Goal: Task Accomplishment & Management: Complete application form

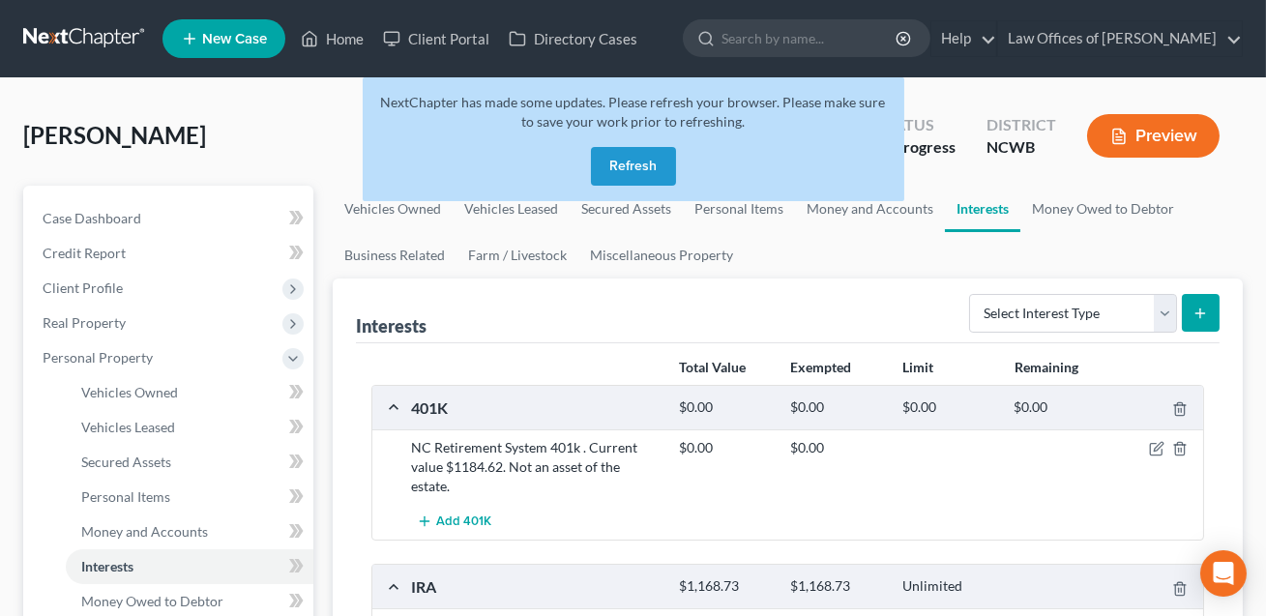
click at [633, 161] on button "Refresh" at bounding box center [633, 166] width 85 height 39
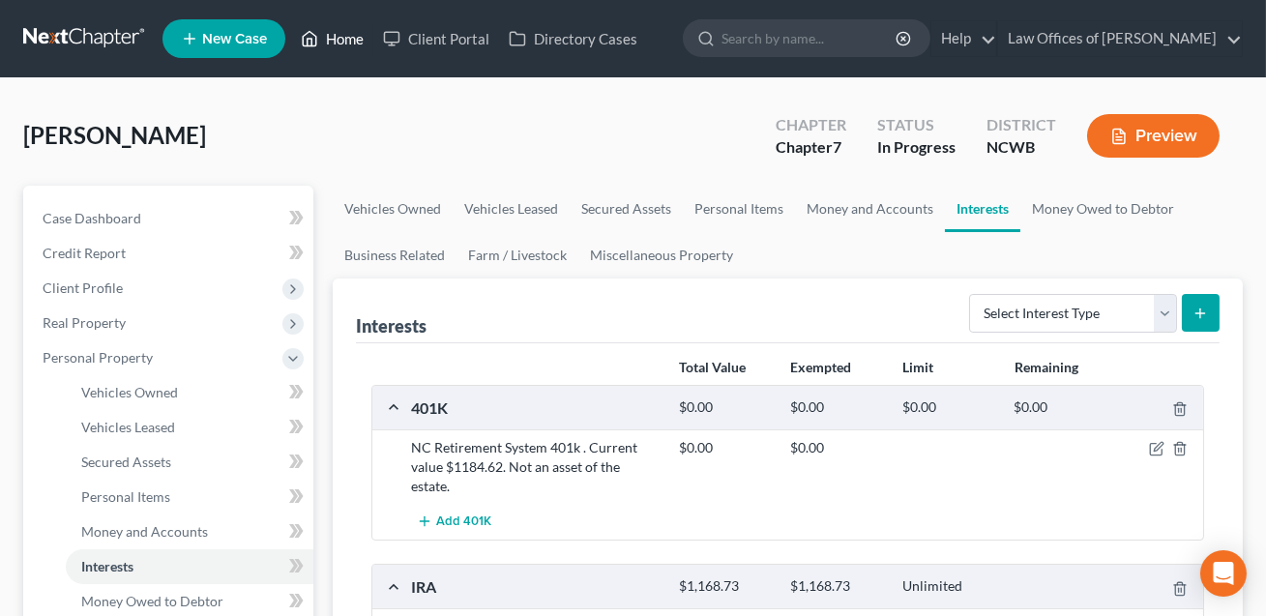
click at [346, 38] on link "Home" at bounding box center [332, 38] width 82 height 35
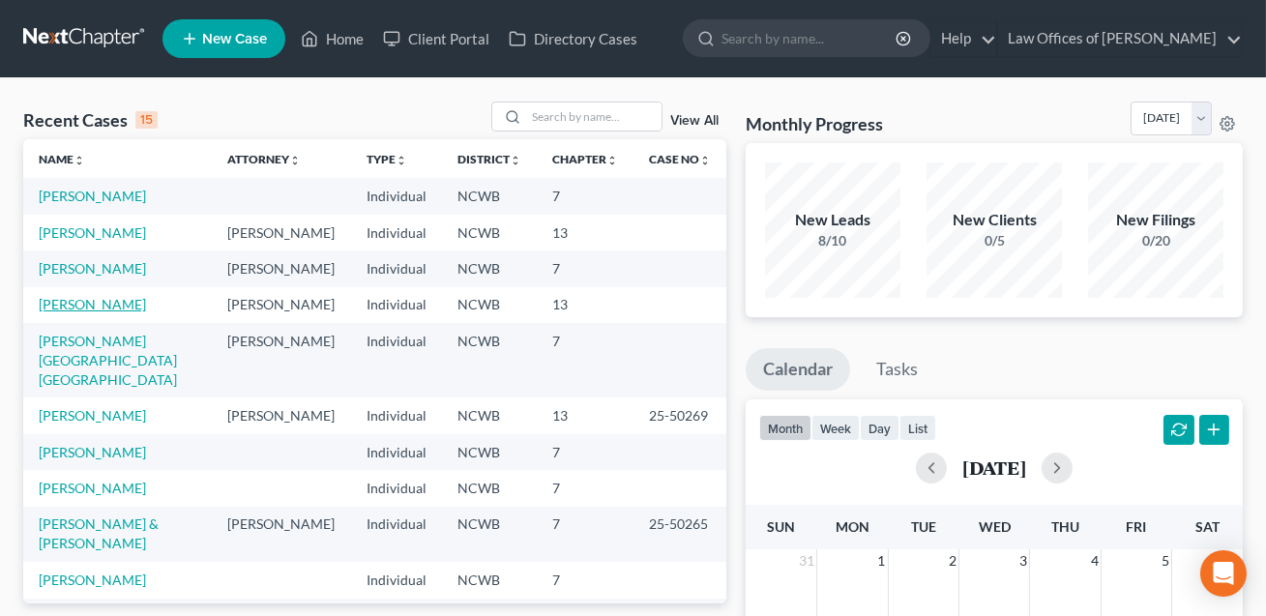
click at [96, 303] on link "[PERSON_NAME]" at bounding box center [92, 304] width 107 height 16
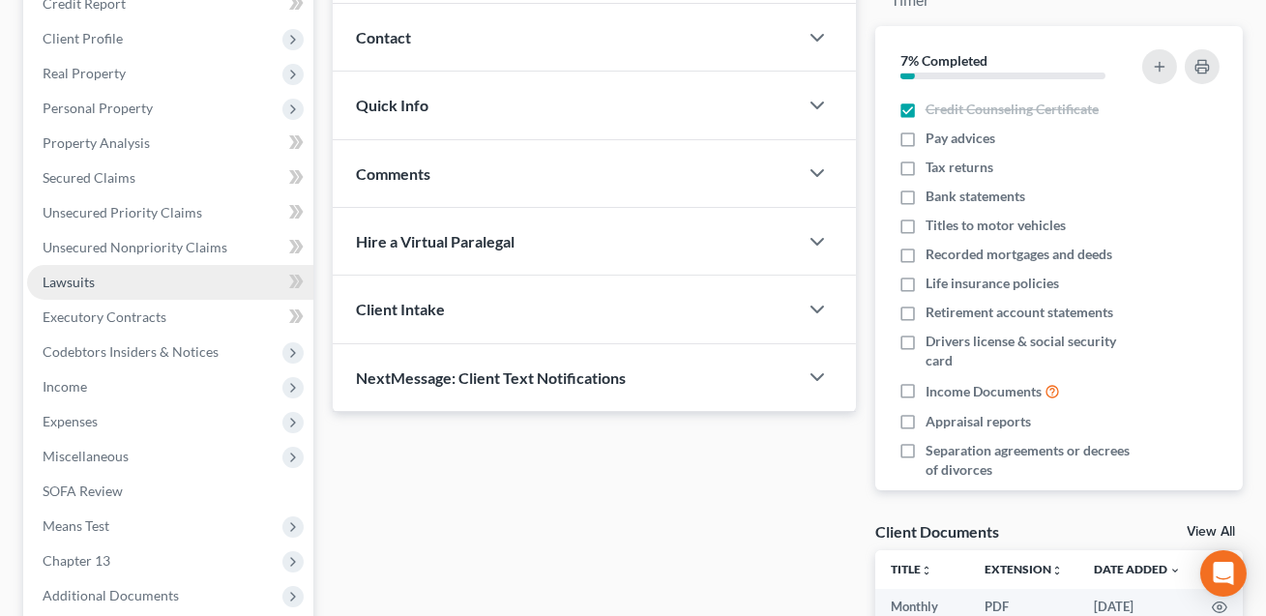
scroll to position [272, 0]
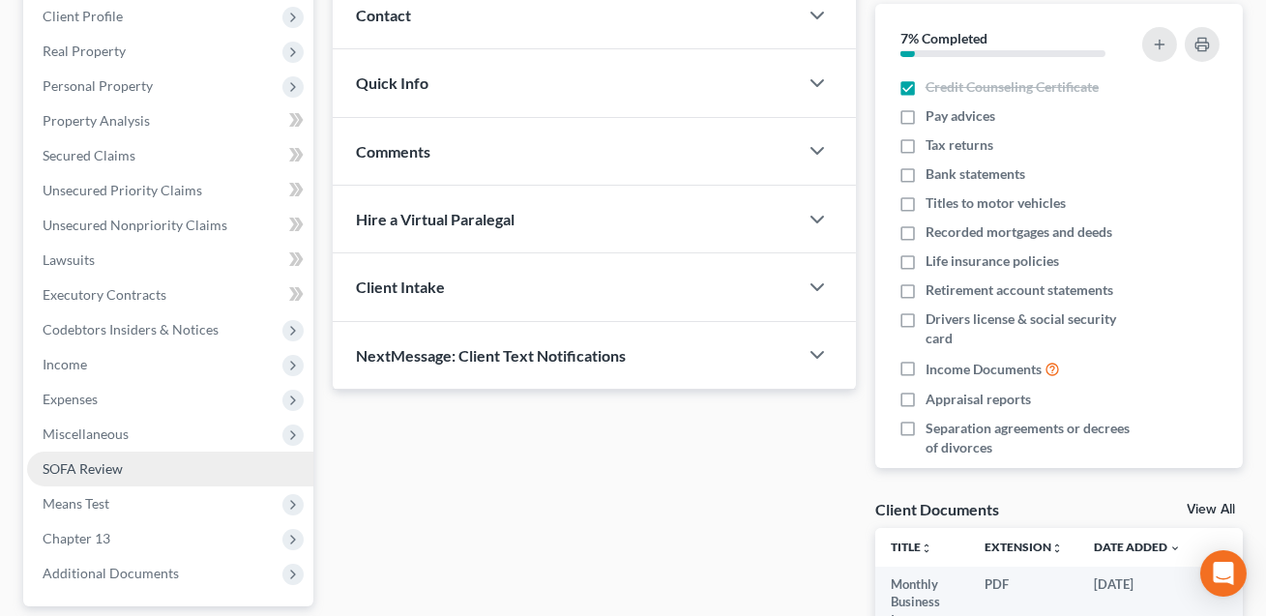
click at [93, 471] on span "SOFA Review" at bounding box center [83, 468] width 80 height 16
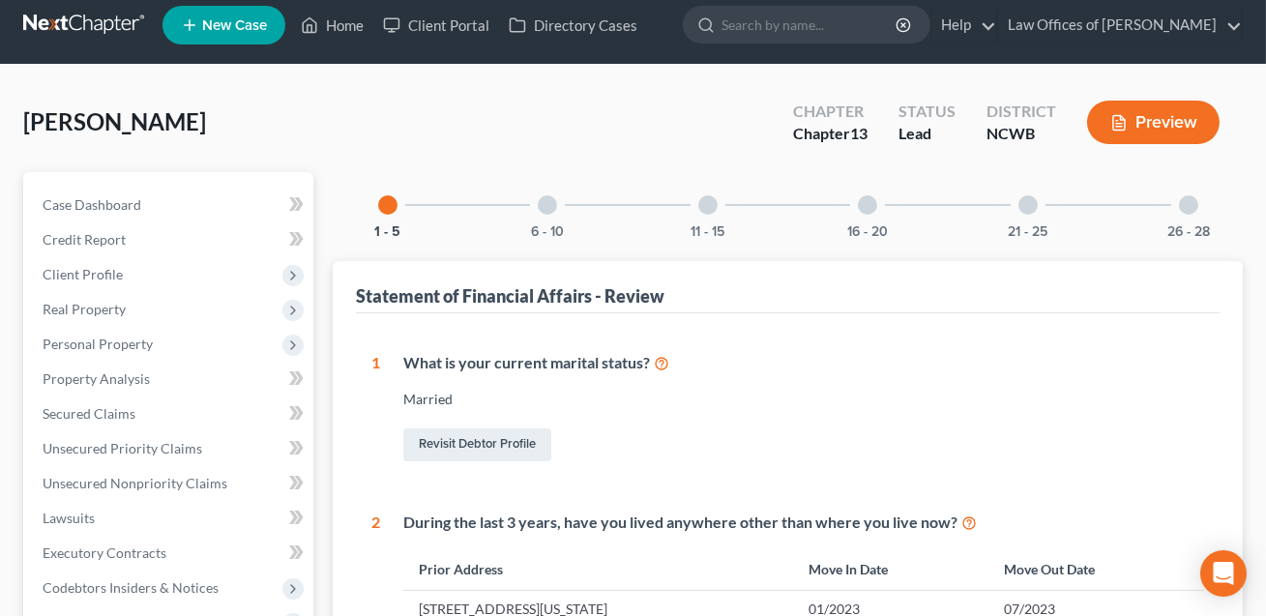
scroll to position [12, 0]
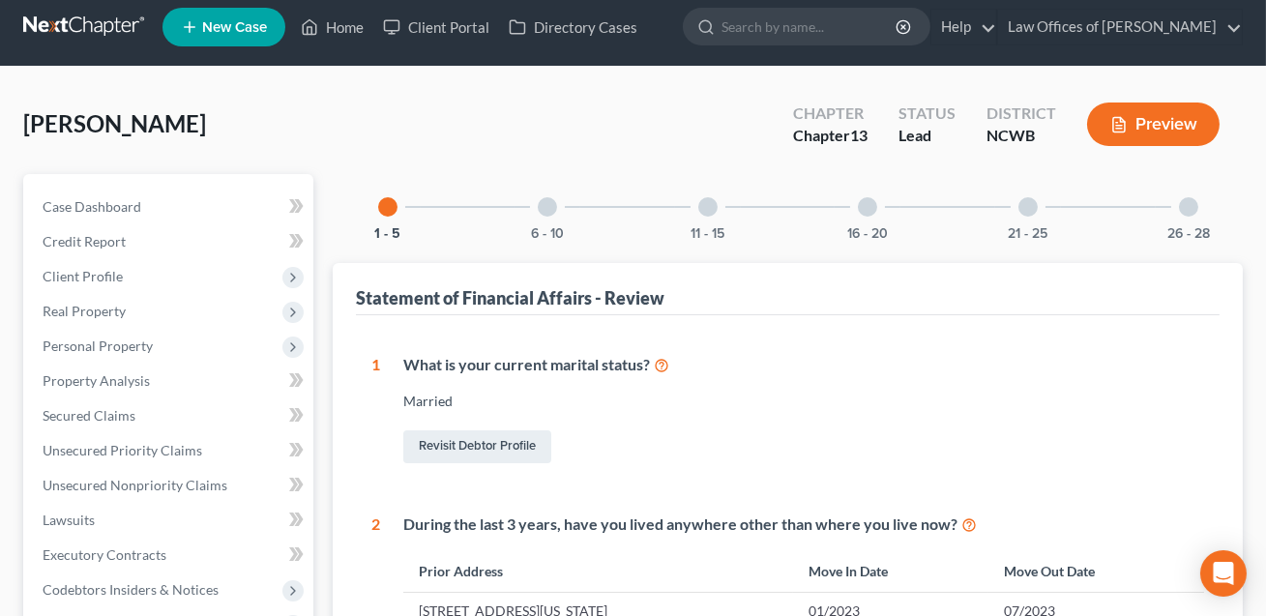
click at [864, 203] on div at bounding box center [867, 206] width 19 height 19
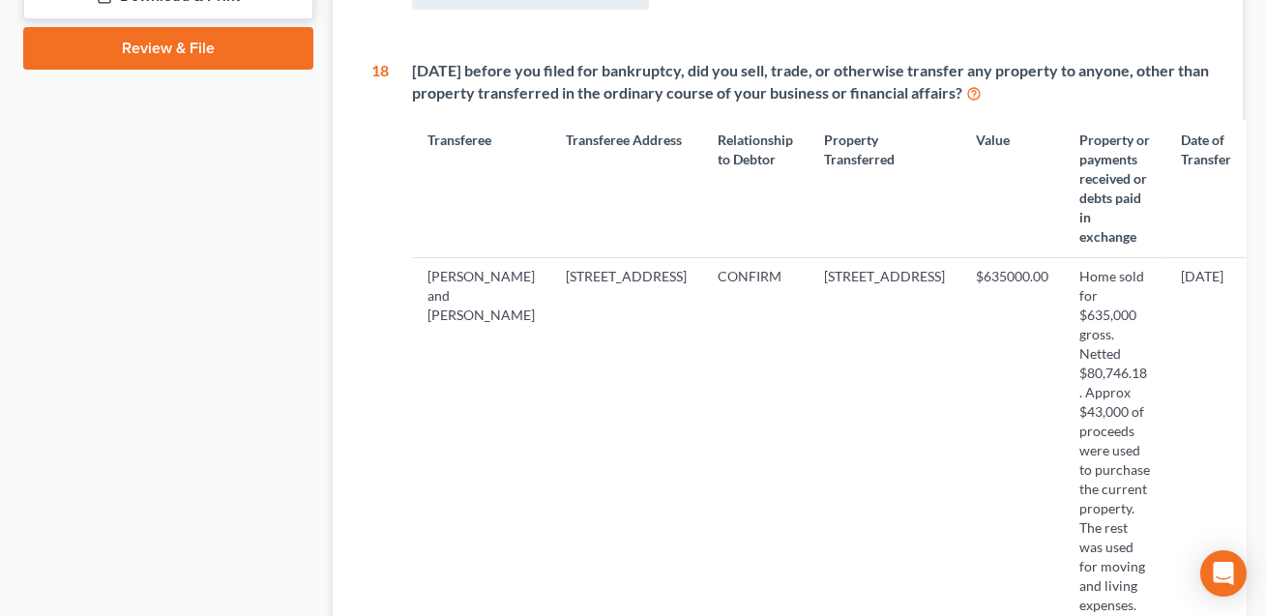
scroll to position [995, 0]
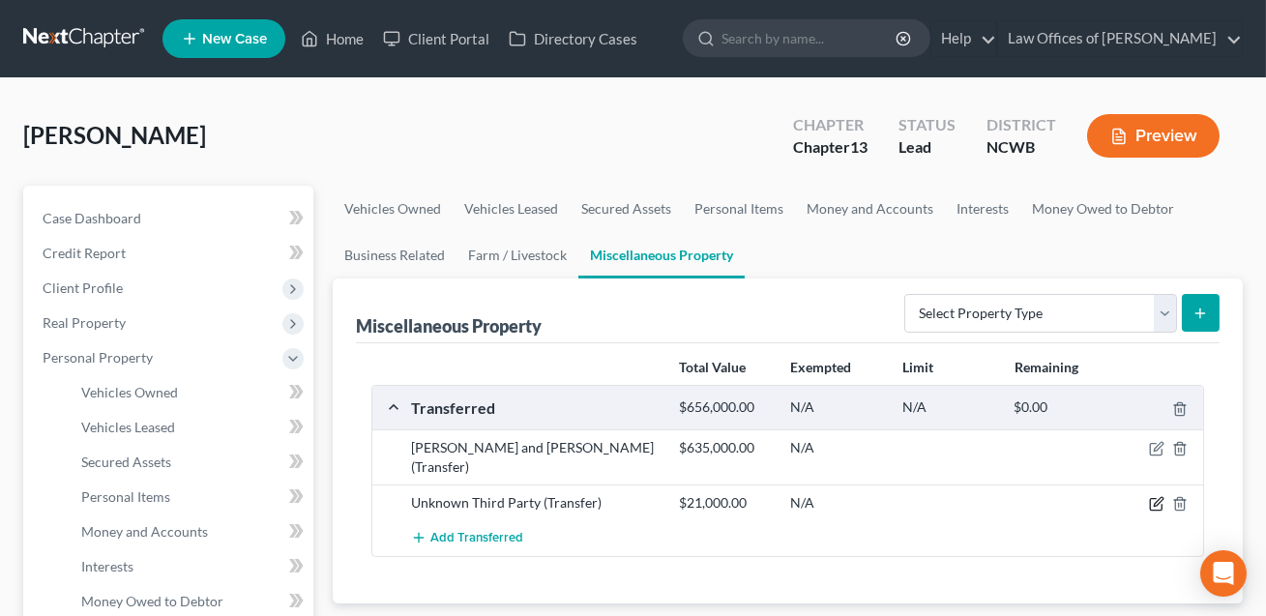
click at [1155, 498] on icon "button" at bounding box center [1158, 502] width 9 height 9
select select "Ordinary ([DATE])"
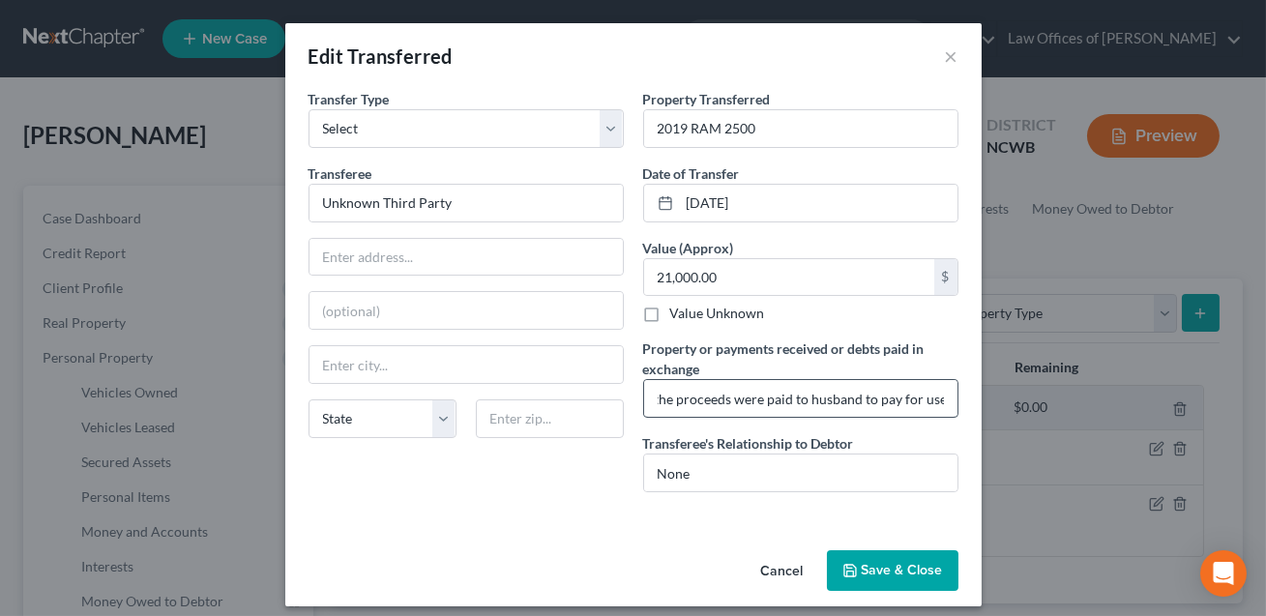
scroll to position [0, 132]
click at [797, 397] on input "$21,091.58. Half of the proceeds were paid to husband to pay for use of his cre…" at bounding box center [800, 398] width 313 height 37
click at [820, 399] on input "$21,091.58. Half of the proceeds were paid to [PERSON_NAME]'s husband to pay fo…" at bounding box center [800, 398] width 313 height 37
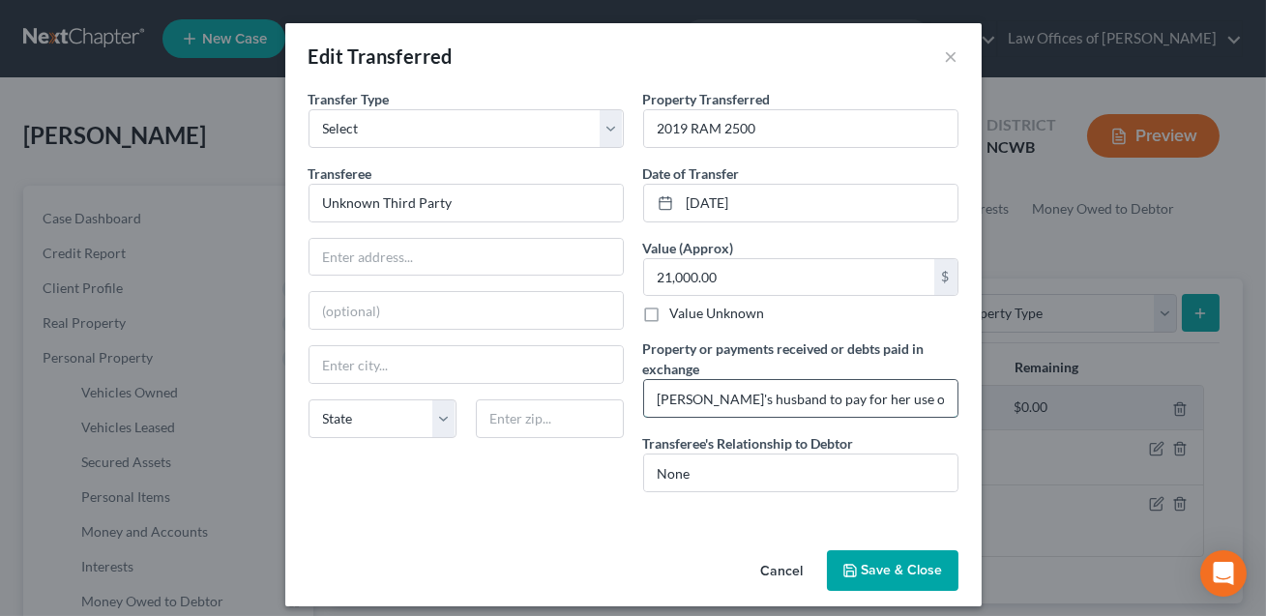
click at [948, 401] on input "$21,091.58. Half of the proceeds were paid to [PERSON_NAME]'s husband to pay fo…" at bounding box center [800, 398] width 313 height 37
click at [849, 400] on input "$21,091.58. Half of the proceeds were paid to [PERSON_NAME]'s husband to pay fo…" at bounding box center [800, 398] width 313 height 37
click at [724, 400] on input "$21,091.58. Half of the proceeds were paid to [PERSON_NAME]'s husband to pay fo…" at bounding box center [800, 398] width 313 height 37
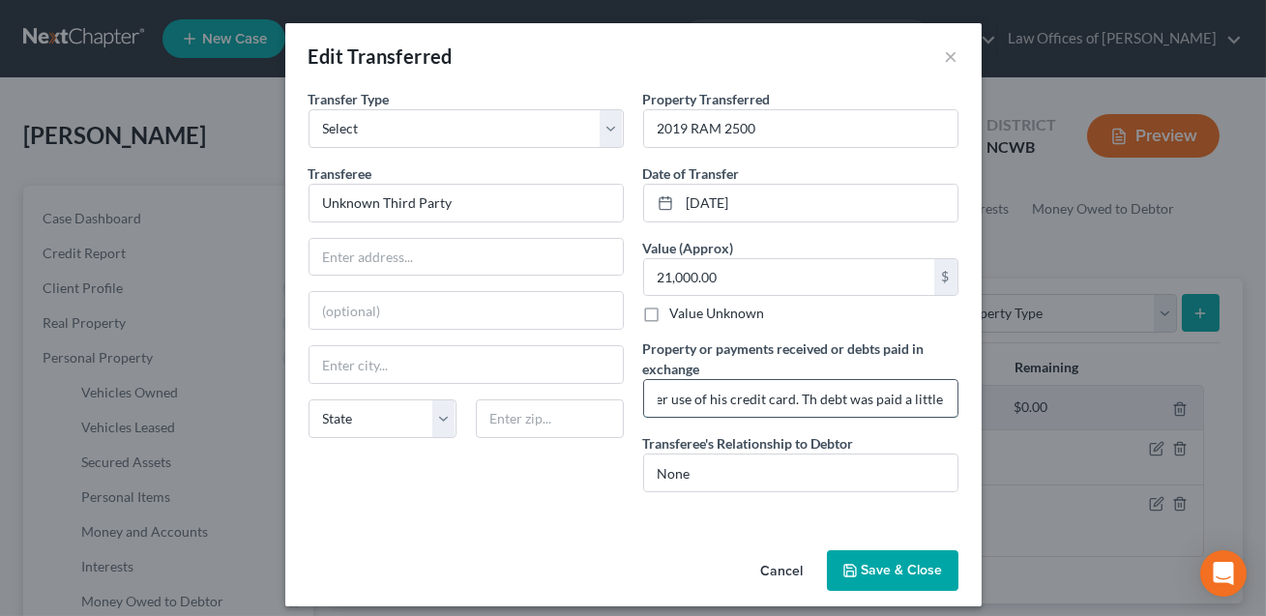
scroll to position [0, 512]
type input "$21,091.58. Half of the proceeds were paid to [PERSON_NAME]'s husband to pay fo…"
click at [888, 562] on button "Save & Close" at bounding box center [893, 570] width 132 height 41
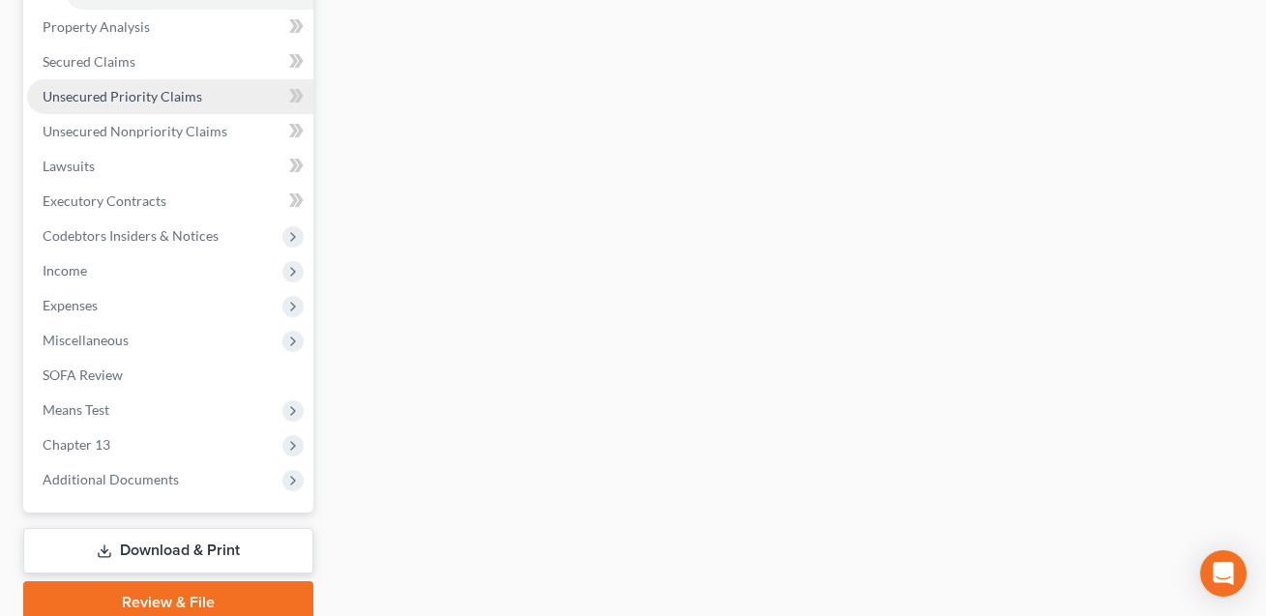
scroll to position [792, 0]
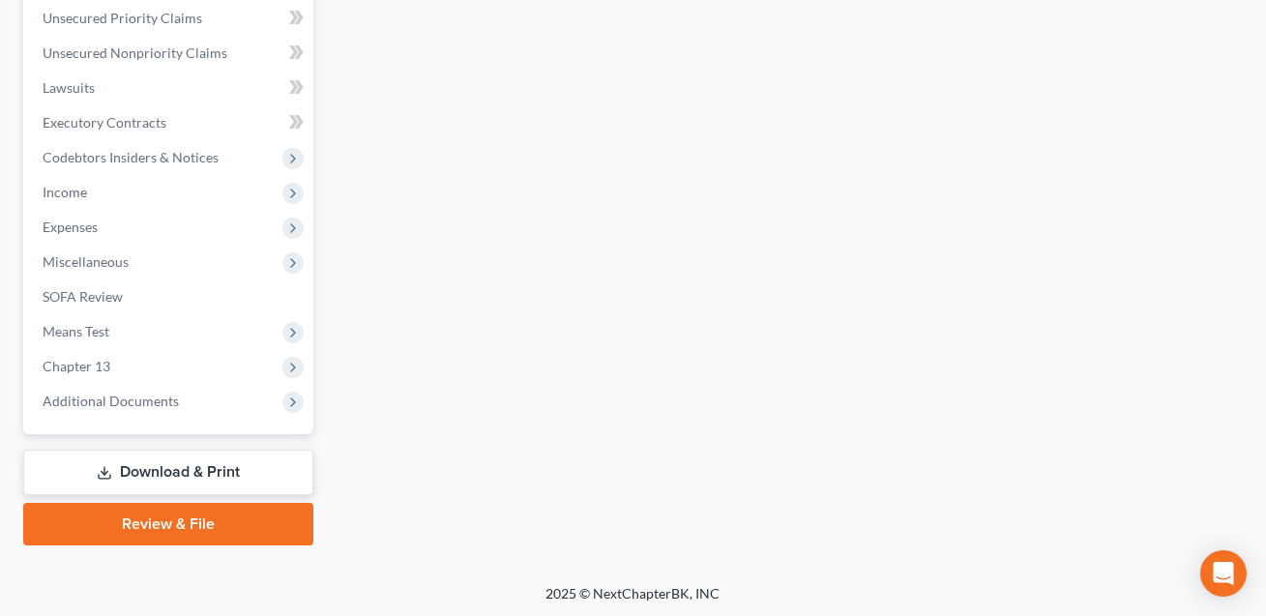
click at [189, 455] on link "Download & Print" at bounding box center [168, 472] width 290 height 45
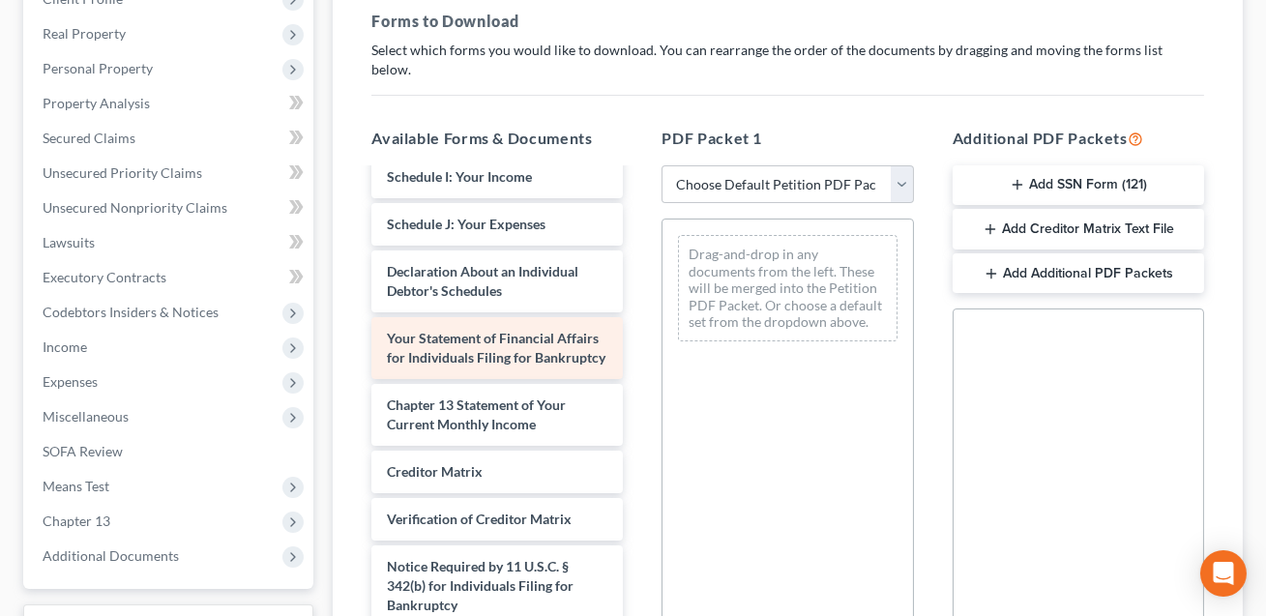
scroll to position [510, 0]
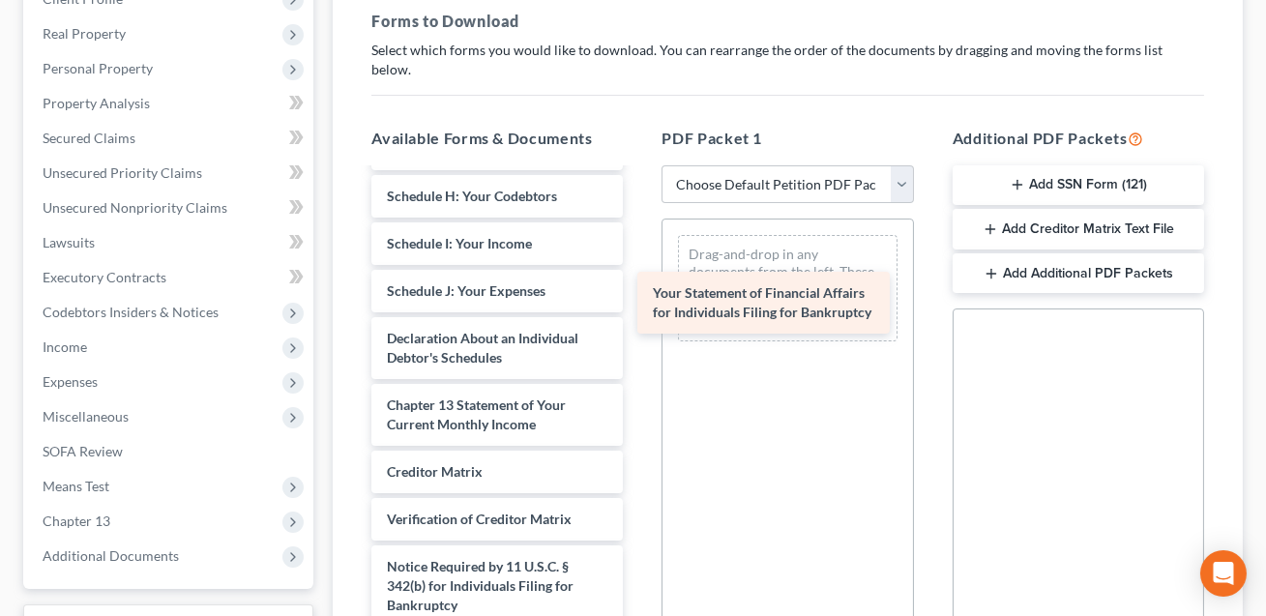
drag, startPoint x: 517, startPoint y: 320, endPoint x: 784, endPoint y: 296, distance: 268.0
click at [638, 296] on div "Your Statement of Financial Affairs for Individuals Filing for Bankruptcy Month…" at bounding box center [497, 177] width 282 height 1033
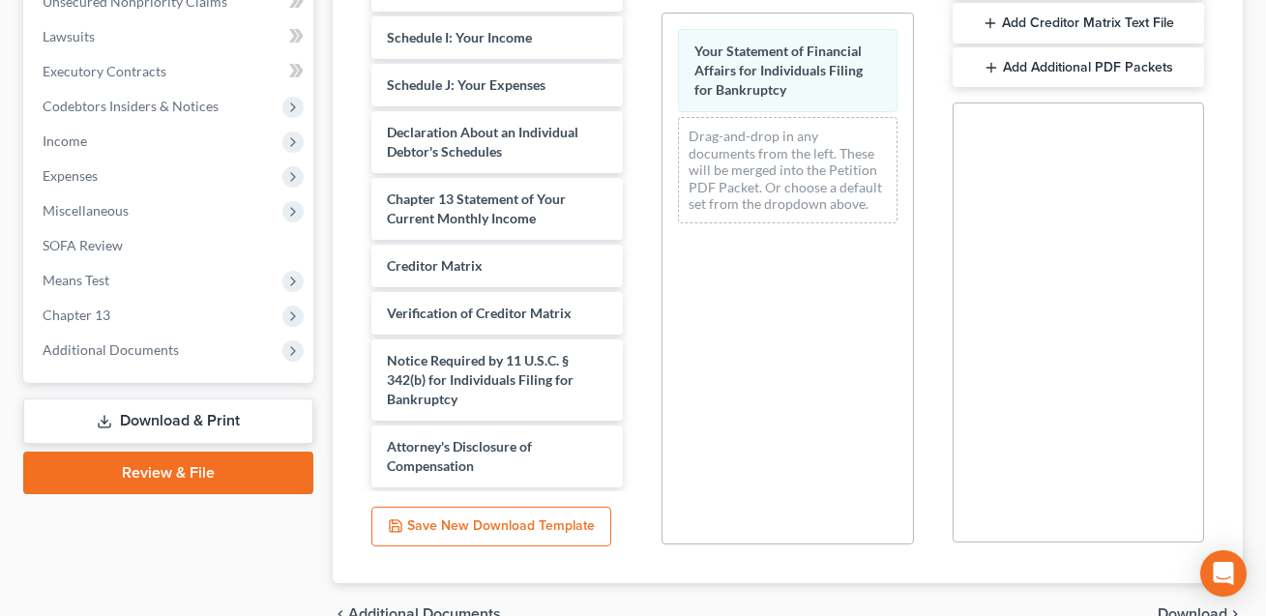
scroll to position [576, 0]
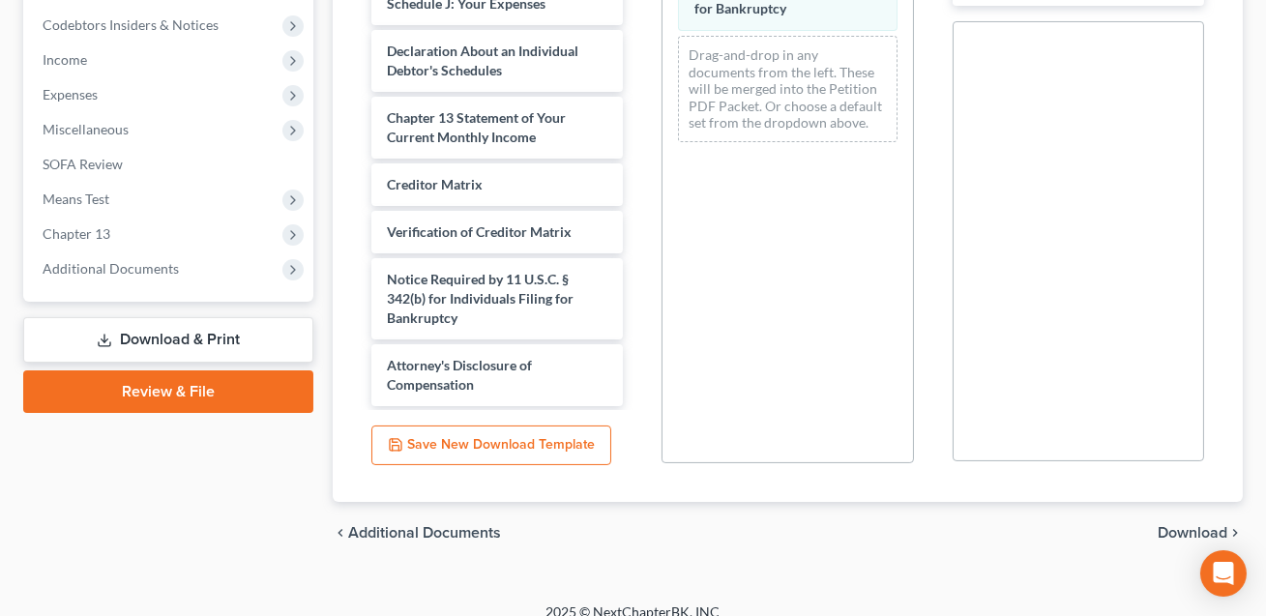
click at [1191, 525] on span "Download" at bounding box center [1192, 532] width 70 height 15
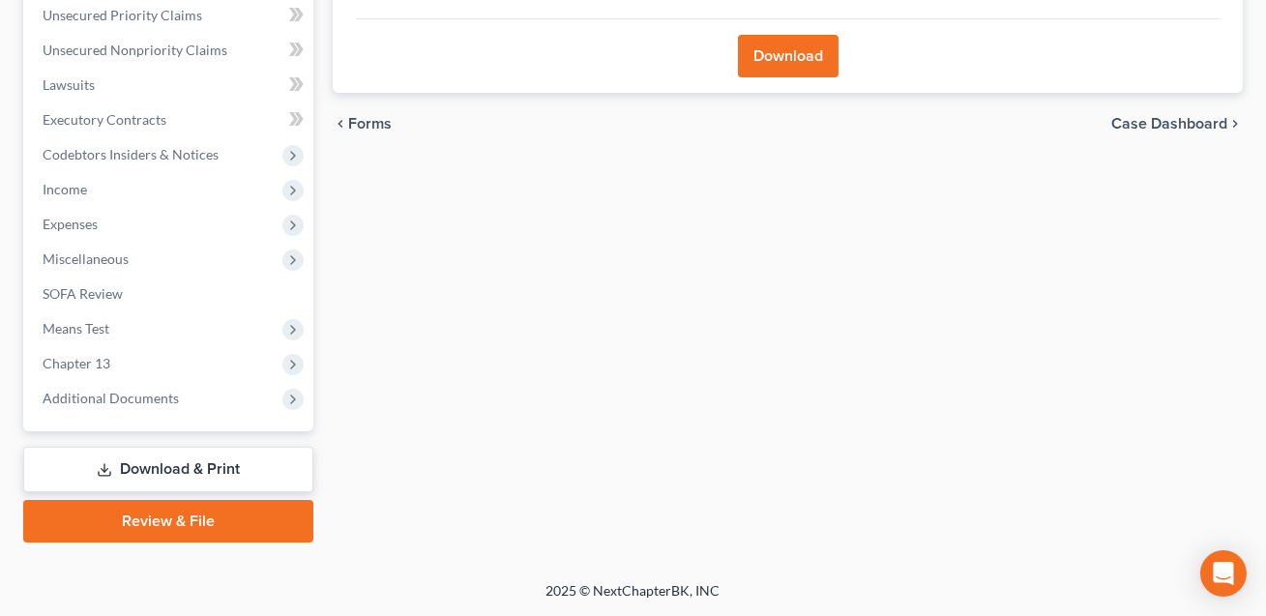
scroll to position [444, 0]
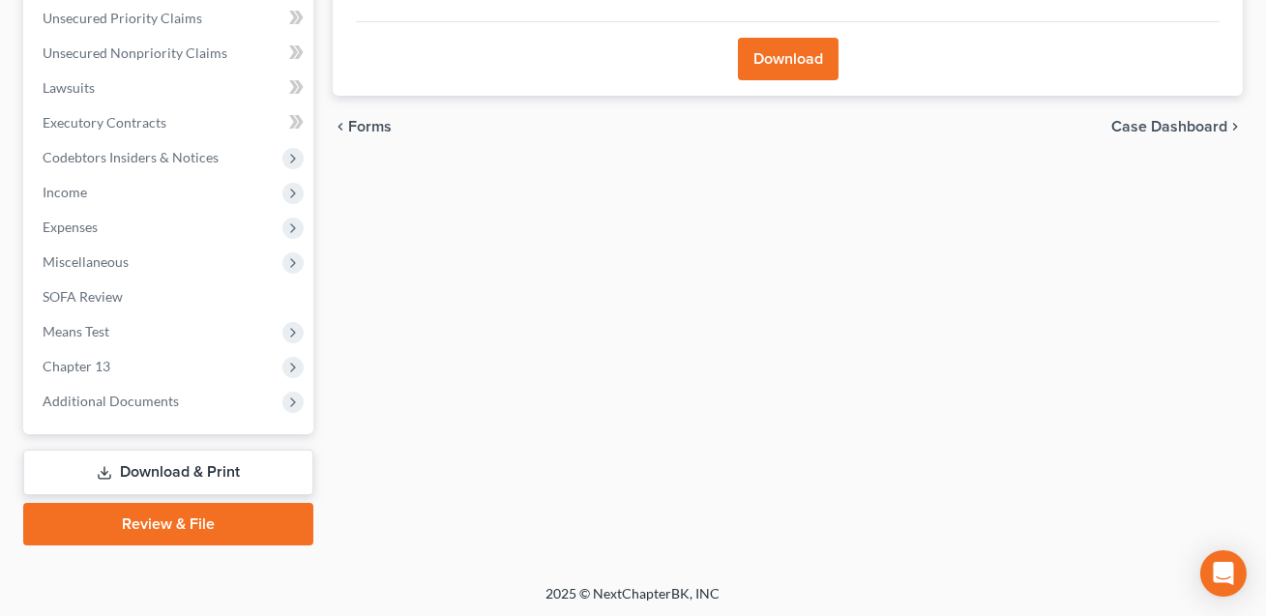
click at [776, 55] on button "Download" at bounding box center [788, 59] width 101 height 43
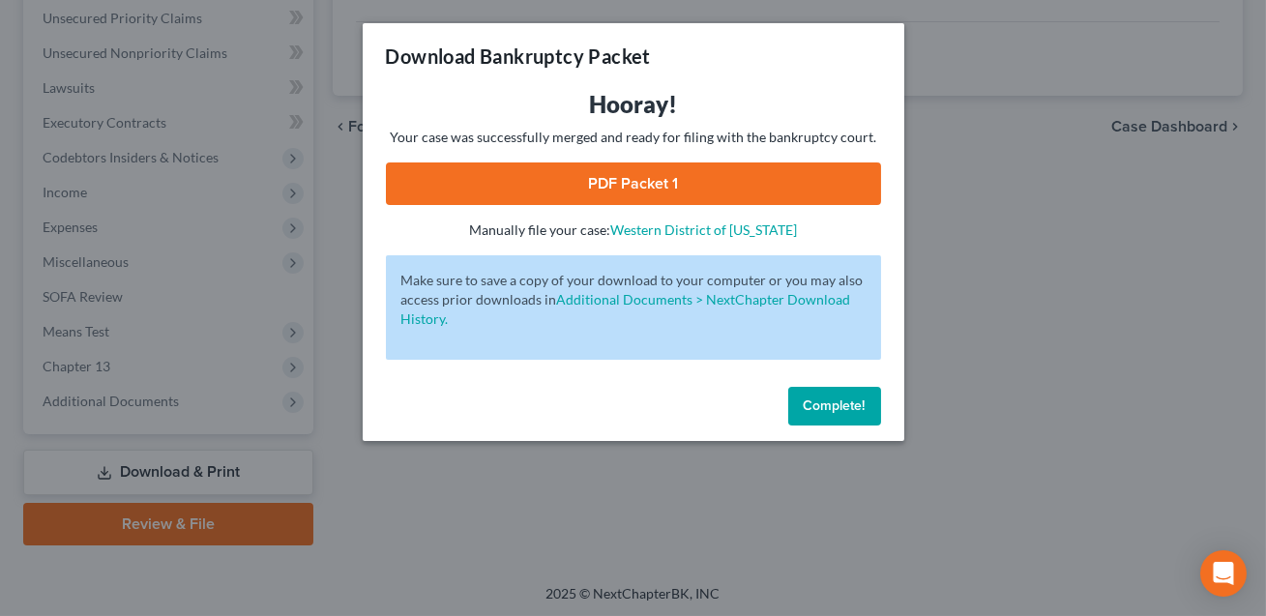
click at [776, 55] on div "Download Bankruptcy Packet" at bounding box center [633, 56] width 541 height 66
click at [687, 188] on link "PDF Packet 1" at bounding box center [633, 183] width 495 height 43
click at [820, 409] on span "Complete!" at bounding box center [835, 405] width 62 height 16
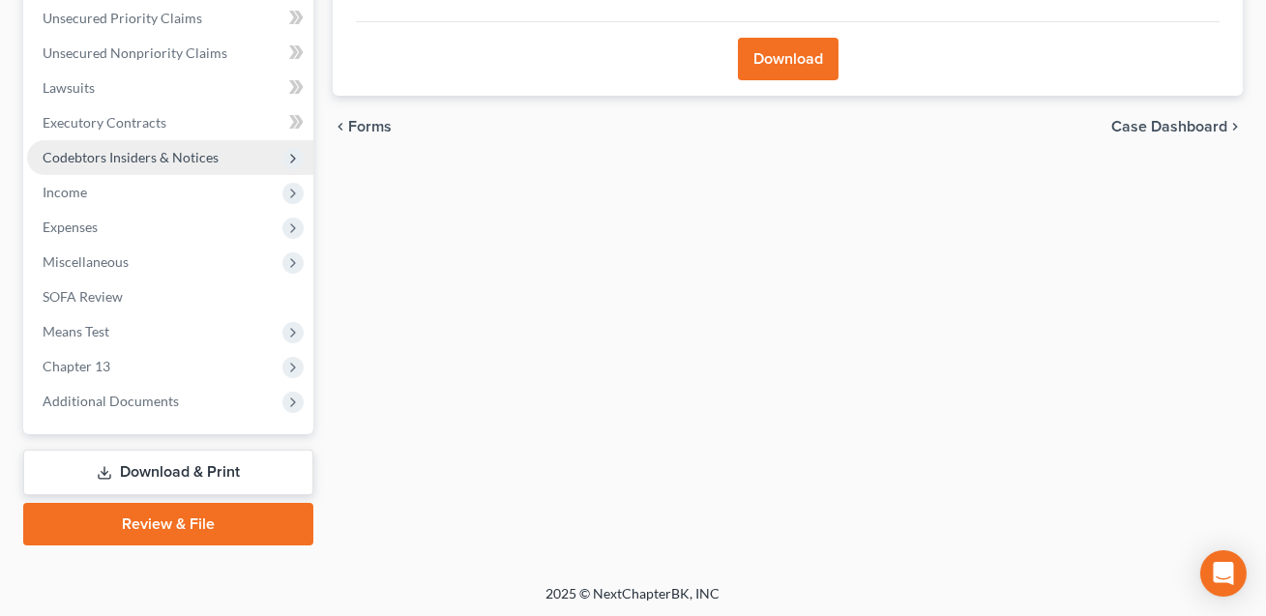
scroll to position [0, 0]
